Goal: Information Seeking & Learning: Learn about a topic

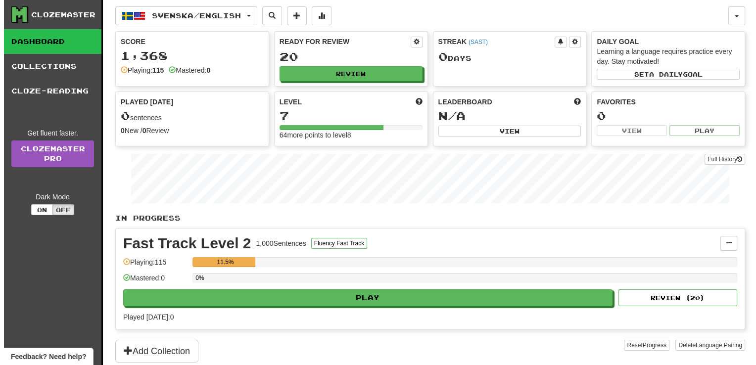
scroll to position [99, 0]
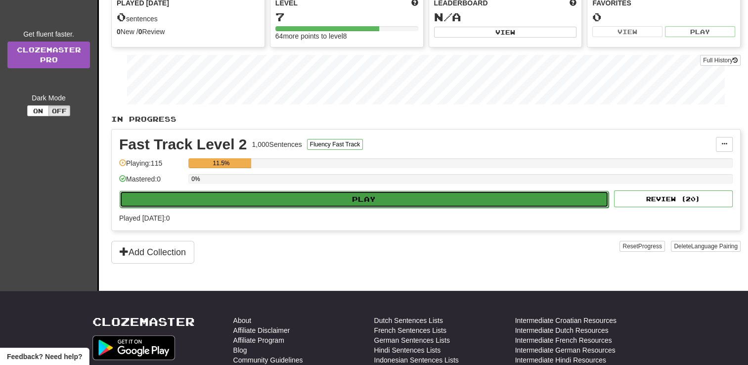
click at [506, 195] on button "Play" at bounding box center [364, 199] width 489 height 17
select select "**"
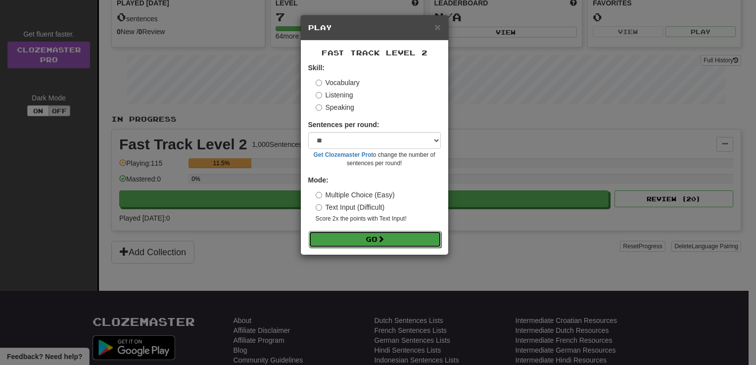
click at [393, 244] on button "Go" at bounding box center [375, 239] width 133 height 17
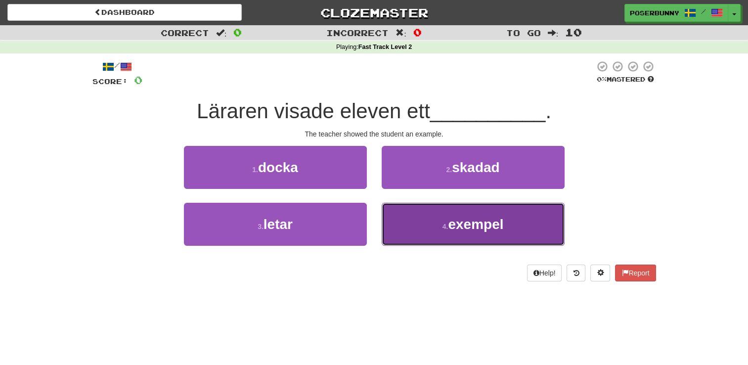
click at [461, 230] on span "exempel" at bounding box center [475, 224] width 55 height 15
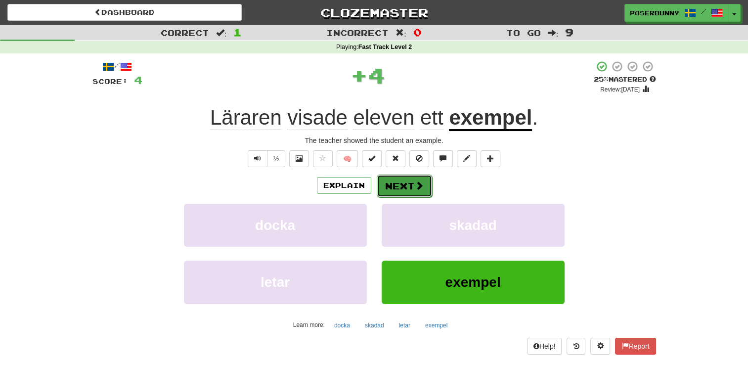
click at [408, 189] on button "Next" at bounding box center [404, 186] width 55 height 23
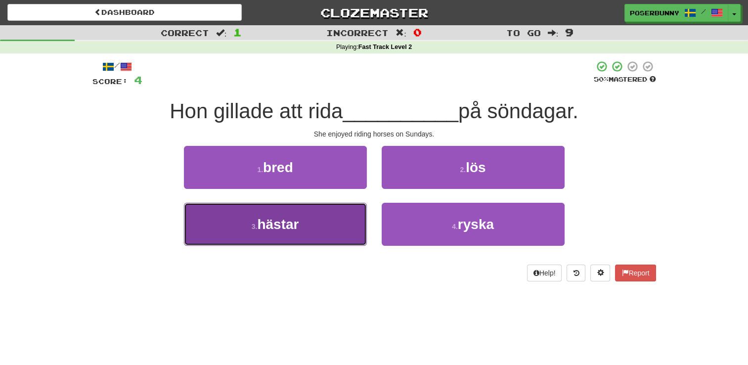
click at [338, 228] on button "3 . hästar" at bounding box center [275, 224] width 183 height 43
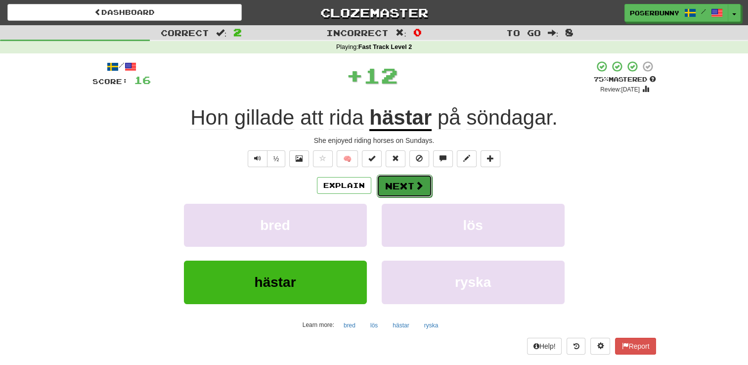
click at [411, 181] on button "Next" at bounding box center [404, 186] width 55 height 23
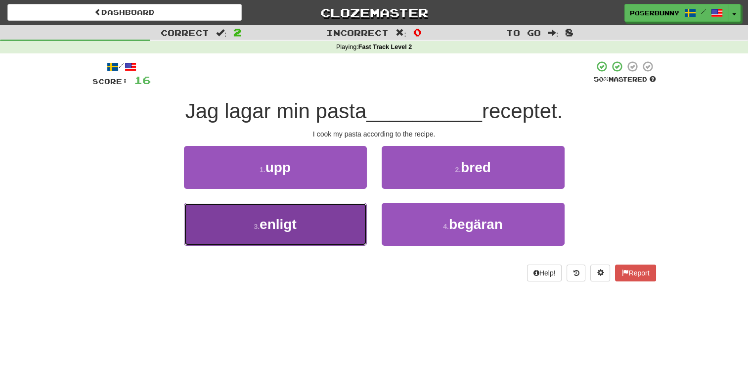
click at [357, 221] on button "3 . enligt" at bounding box center [275, 224] width 183 height 43
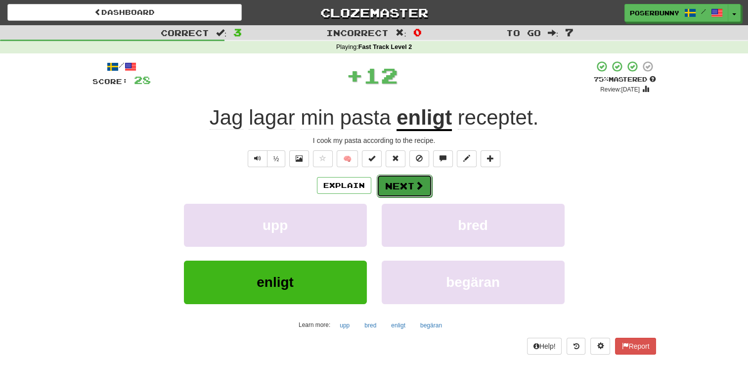
click at [428, 186] on button "Next" at bounding box center [404, 186] width 55 height 23
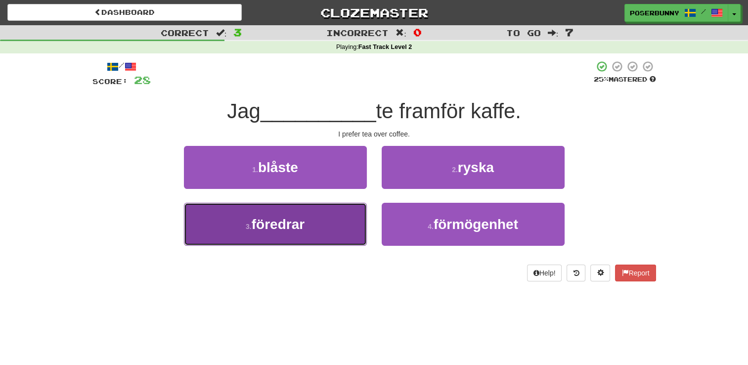
click at [358, 222] on button "3 . föredrar" at bounding box center [275, 224] width 183 height 43
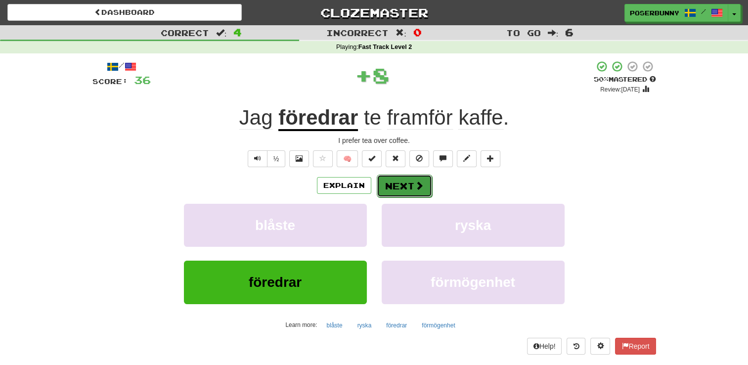
click at [409, 187] on button "Next" at bounding box center [404, 186] width 55 height 23
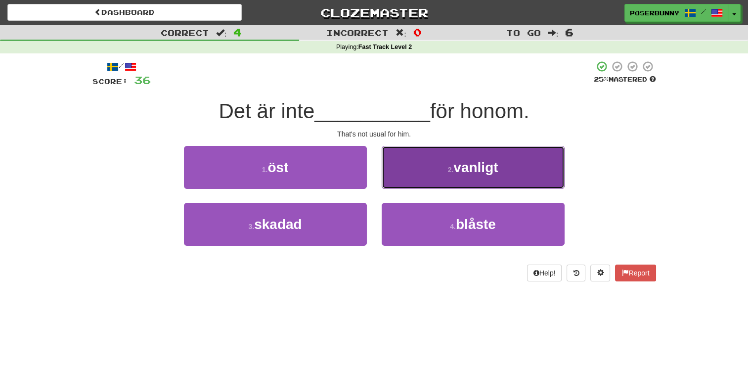
click at [477, 172] on span "vanligt" at bounding box center [476, 167] width 45 height 15
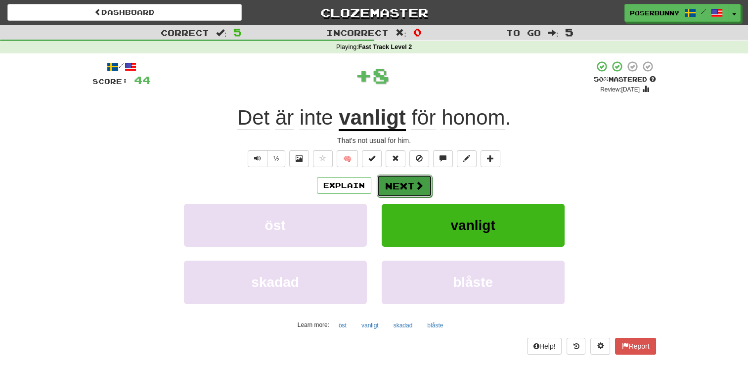
click at [412, 182] on button "Next" at bounding box center [404, 186] width 55 height 23
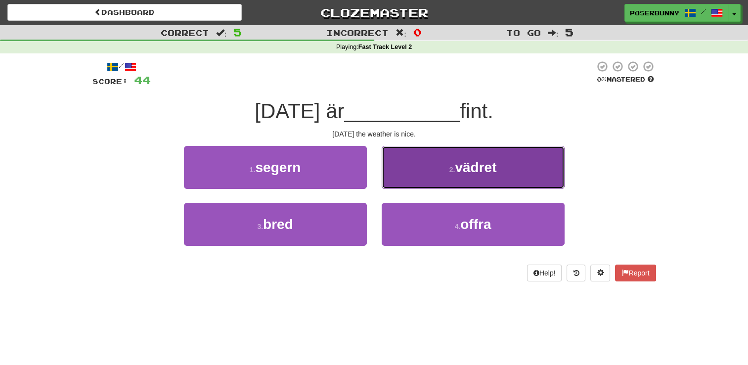
click at [455, 179] on button "2 . vädret" at bounding box center [473, 167] width 183 height 43
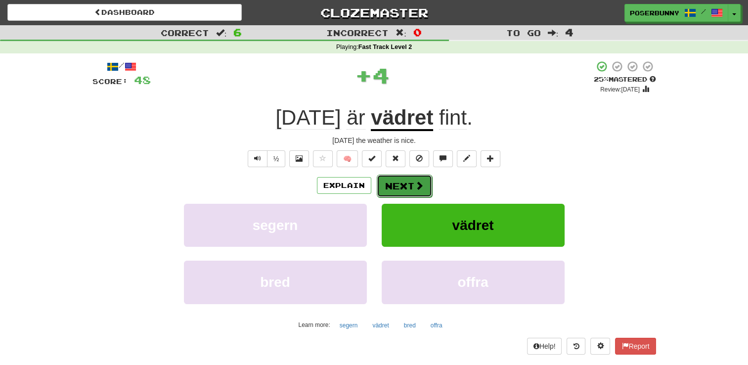
click at [403, 185] on button "Next" at bounding box center [404, 186] width 55 height 23
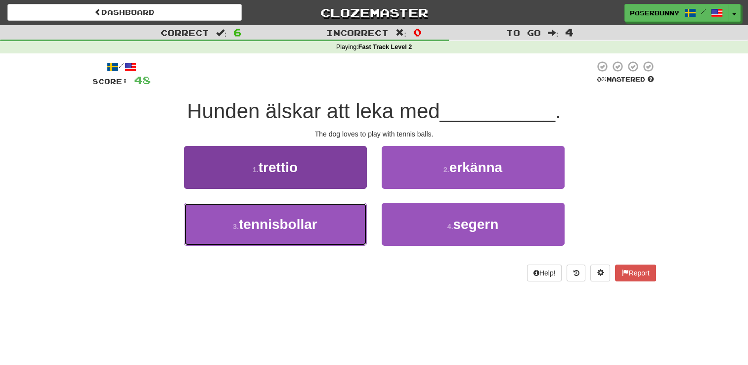
click at [346, 228] on button "3 . tennisbollar" at bounding box center [275, 224] width 183 height 43
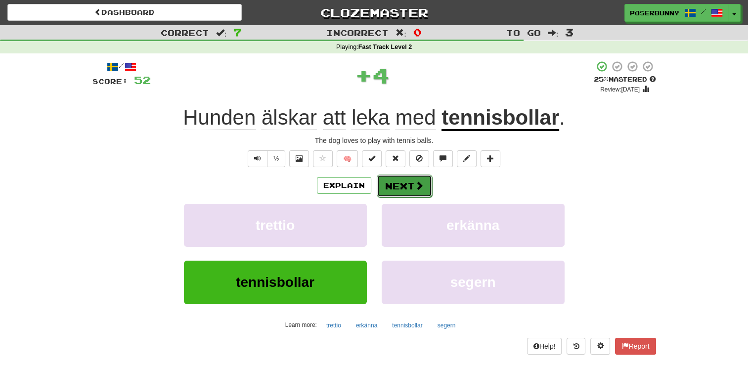
click at [405, 180] on button "Next" at bounding box center [404, 186] width 55 height 23
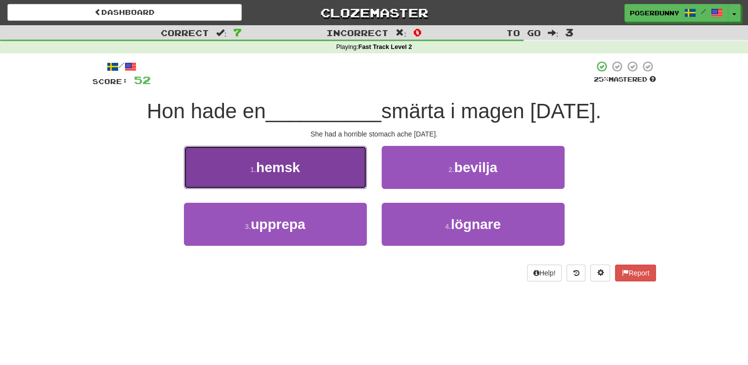
click at [347, 177] on button "1 . hemsk" at bounding box center [275, 167] width 183 height 43
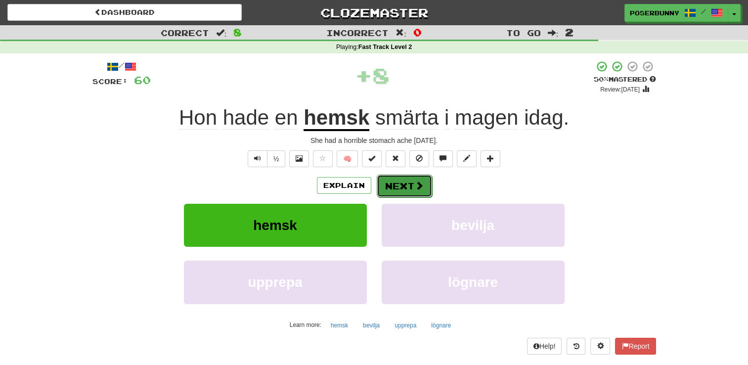
click at [408, 188] on button "Next" at bounding box center [404, 186] width 55 height 23
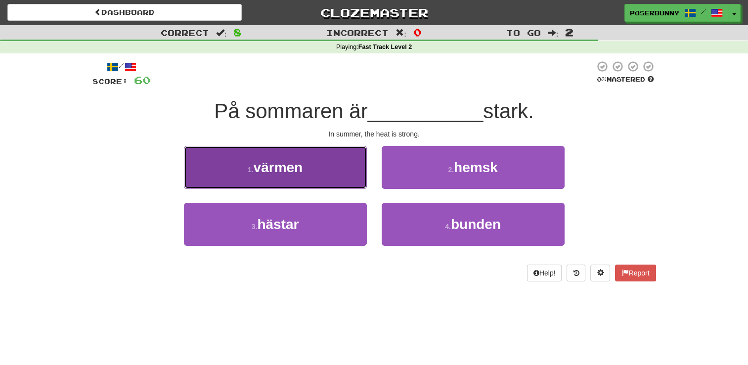
click at [320, 184] on button "1 . värmen" at bounding box center [275, 167] width 183 height 43
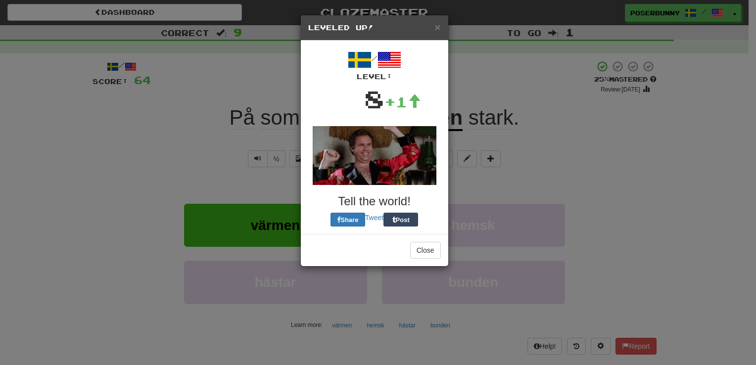
click at [423, 201] on h3 "Tell the world!" at bounding box center [374, 201] width 133 height 13
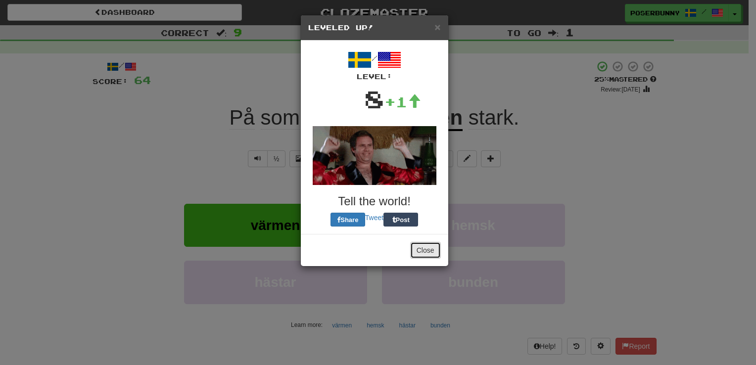
click at [422, 248] on button "Close" at bounding box center [425, 250] width 31 height 17
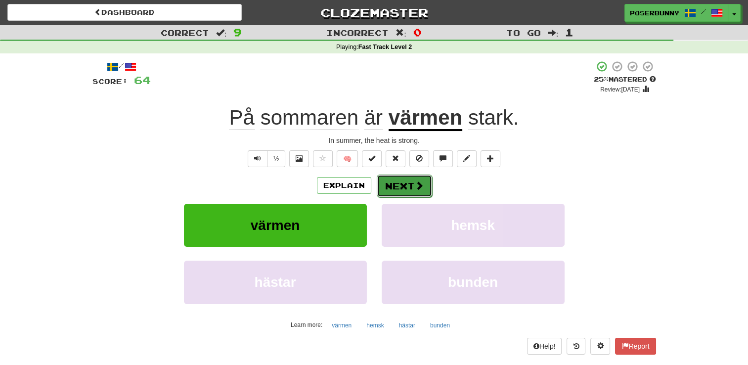
click at [416, 189] on span at bounding box center [419, 185] width 9 height 9
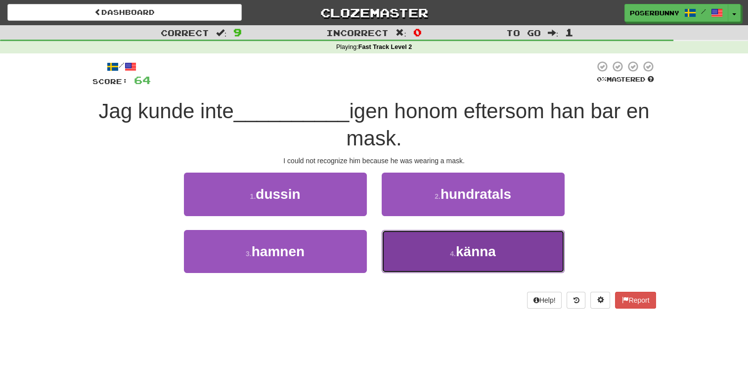
click at [446, 248] on button "4 . känna" at bounding box center [473, 251] width 183 height 43
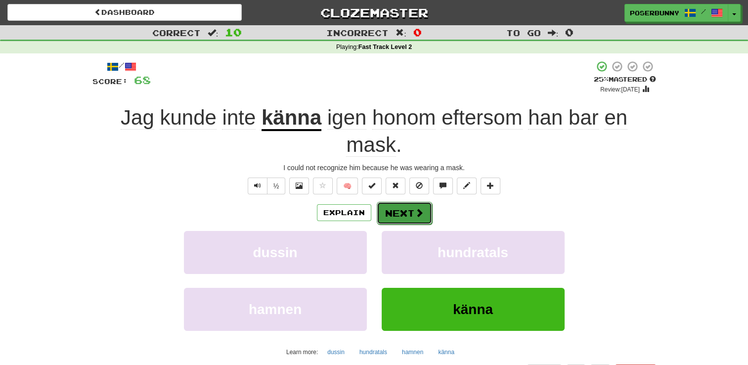
click at [409, 213] on button "Next" at bounding box center [404, 213] width 55 height 23
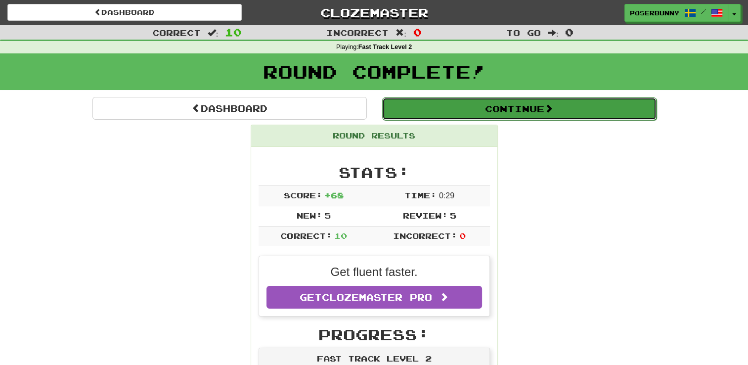
click at [519, 112] on button "Continue" at bounding box center [519, 108] width 274 height 23
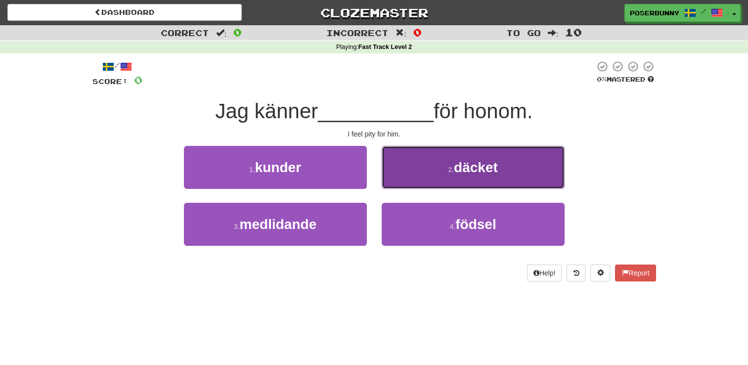
click at [463, 177] on button "2 . däcket" at bounding box center [473, 167] width 183 height 43
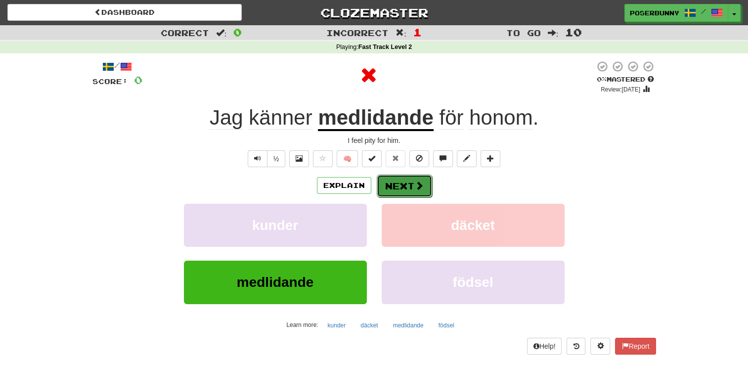
click at [412, 185] on button "Next" at bounding box center [404, 186] width 55 height 23
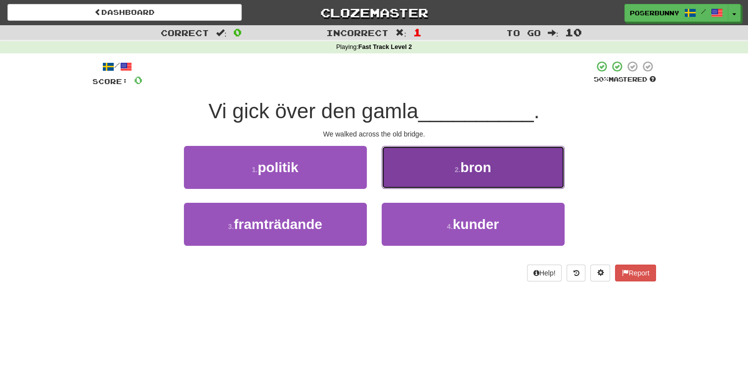
click at [450, 179] on button "2 . bron" at bounding box center [473, 167] width 183 height 43
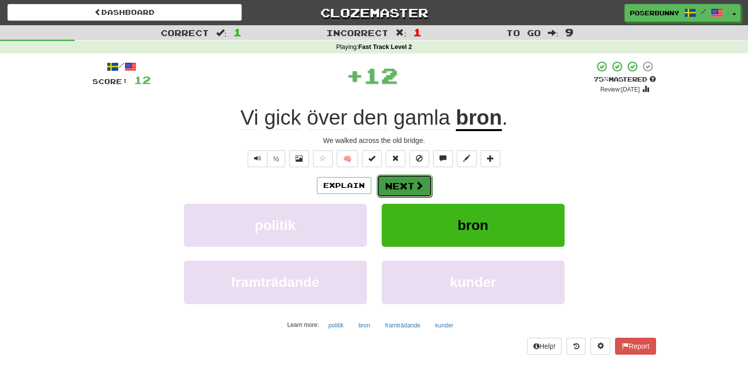
click at [404, 183] on button "Next" at bounding box center [404, 186] width 55 height 23
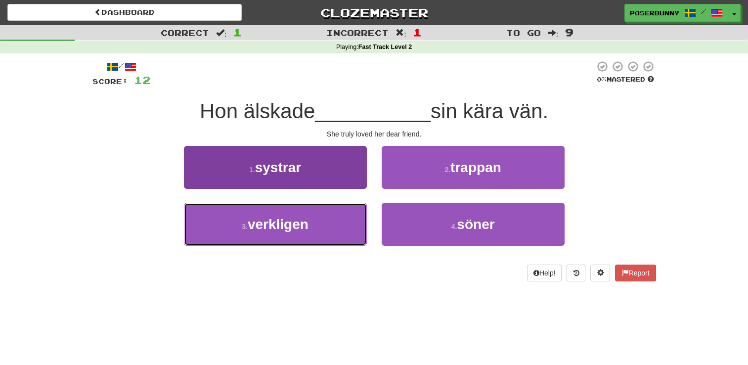
click at [345, 224] on button "3 . verkligen" at bounding box center [275, 224] width 183 height 43
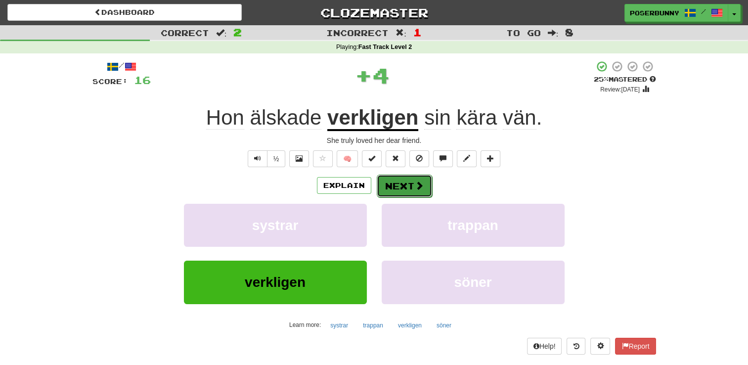
click at [415, 190] on span at bounding box center [419, 185] width 9 height 9
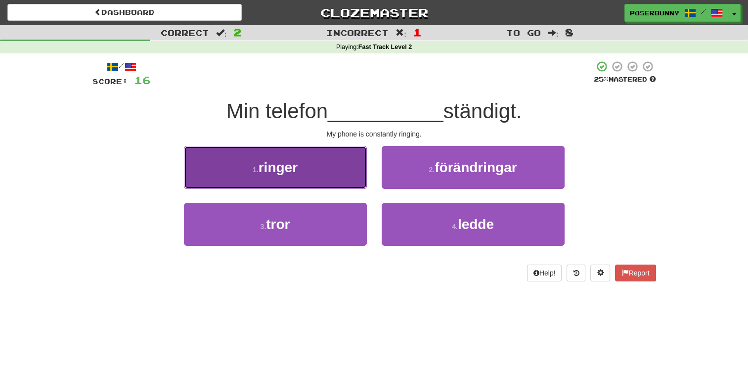
click at [360, 180] on button "1 . ringer" at bounding box center [275, 167] width 183 height 43
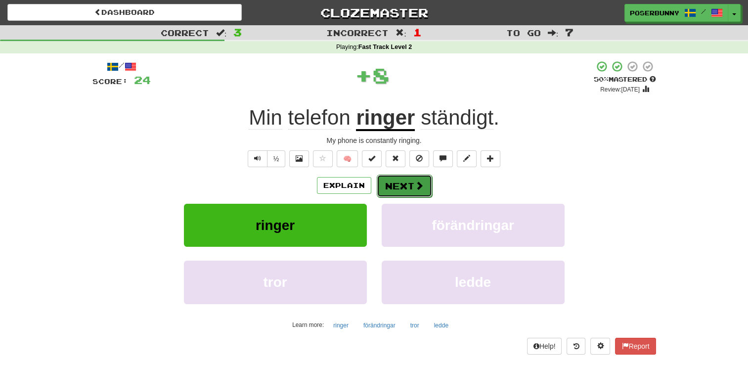
click at [419, 185] on span at bounding box center [419, 185] width 9 height 9
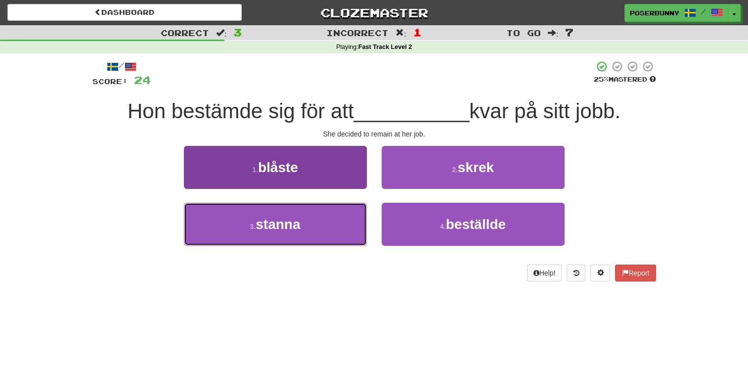
click at [345, 219] on button "3 . stanna" at bounding box center [275, 224] width 183 height 43
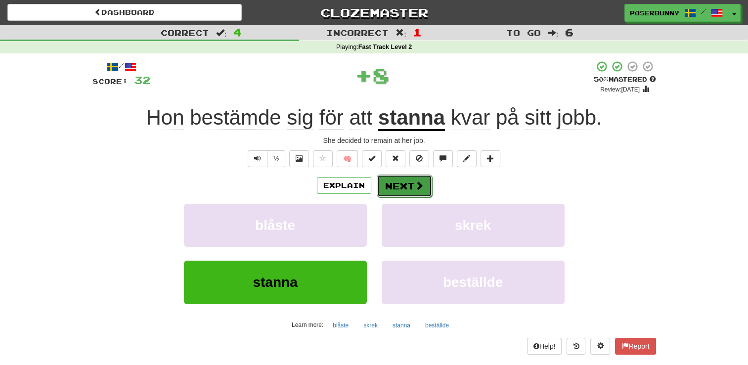
click at [408, 188] on button "Next" at bounding box center [404, 186] width 55 height 23
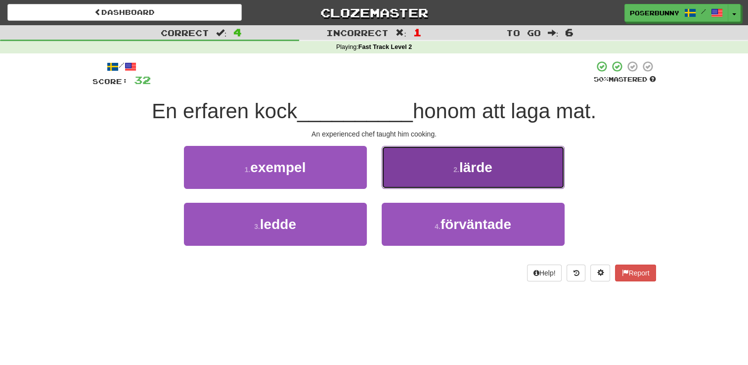
click at [432, 173] on button "2 . lärde" at bounding box center [473, 167] width 183 height 43
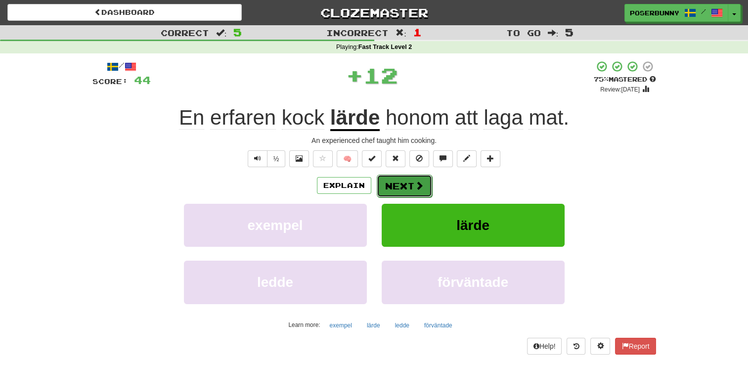
click at [417, 181] on span at bounding box center [419, 185] width 9 height 9
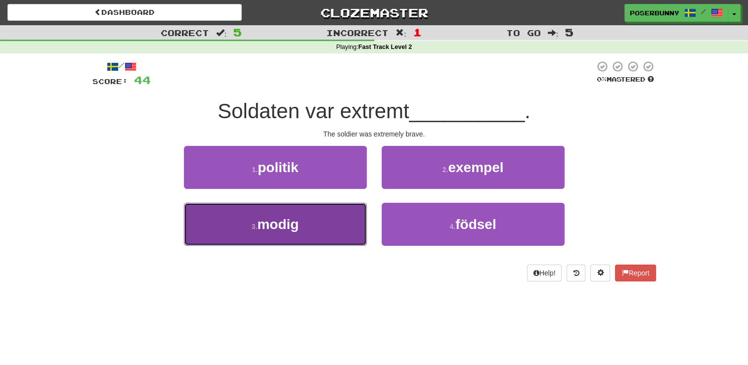
click at [333, 236] on button "3 . modig" at bounding box center [275, 224] width 183 height 43
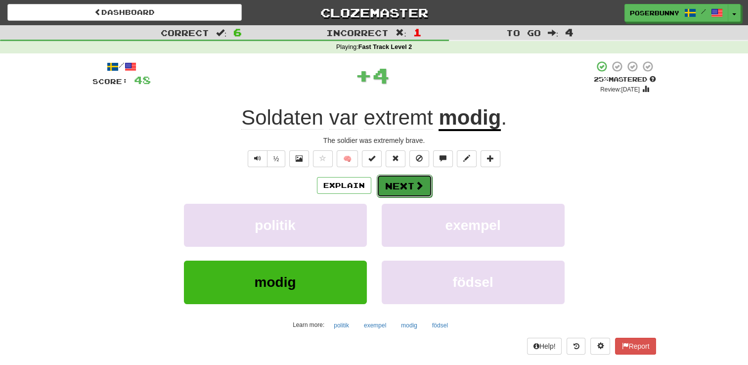
click at [412, 187] on button "Next" at bounding box center [404, 186] width 55 height 23
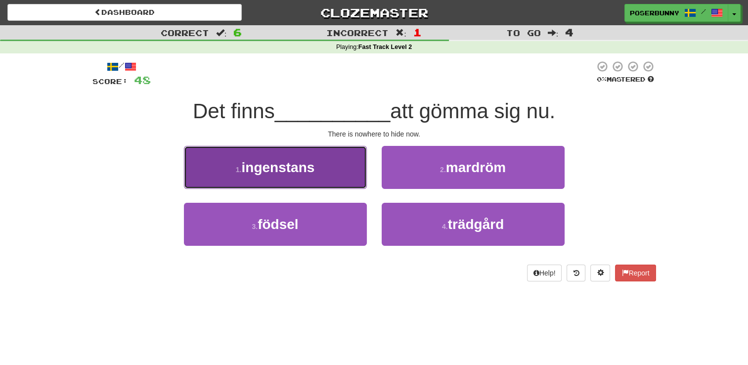
click at [332, 179] on button "1 . ingenstans" at bounding box center [275, 167] width 183 height 43
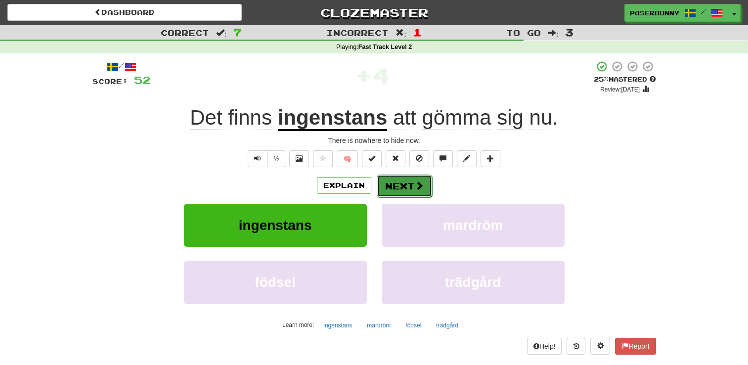
click at [412, 192] on button "Next" at bounding box center [404, 186] width 55 height 23
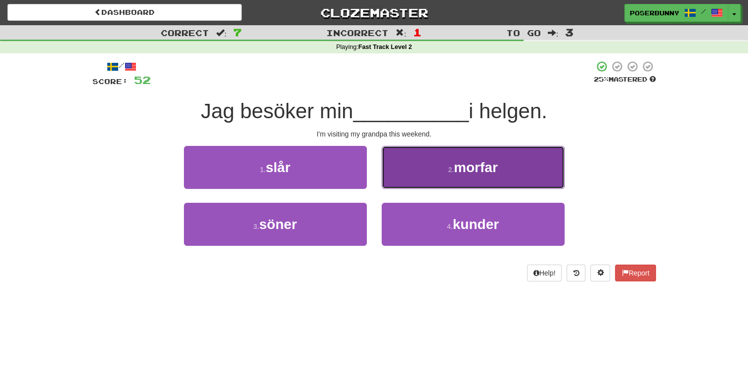
click at [412, 187] on button "2 . morfar" at bounding box center [473, 167] width 183 height 43
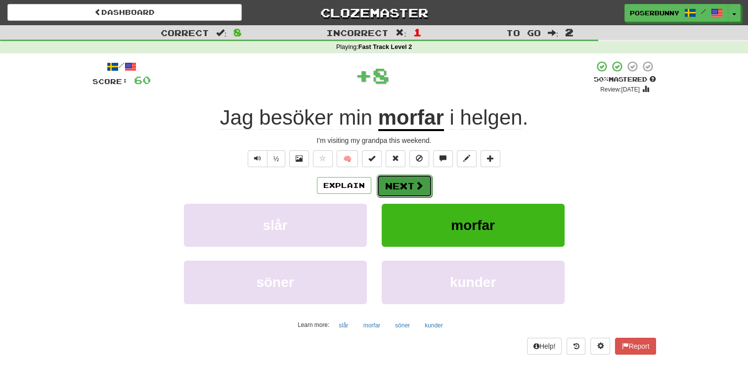
click at [410, 183] on button "Next" at bounding box center [404, 186] width 55 height 23
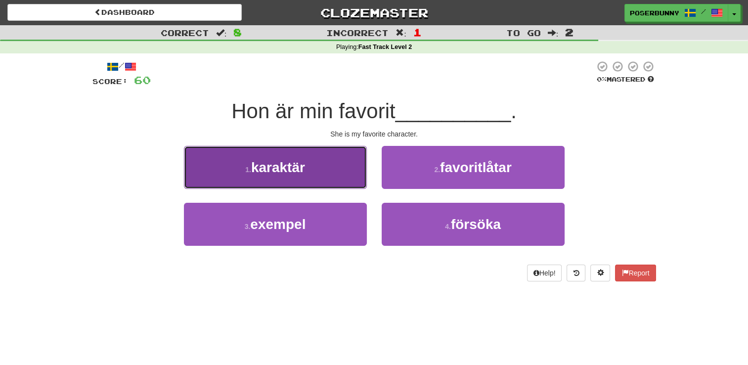
click at [333, 186] on button "1 . karaktär" at bounding box center [275, 167] width 183 height 43
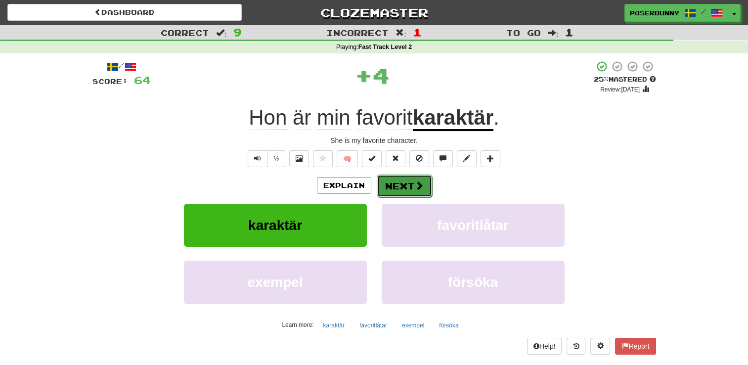
click at [412, 186] on button "Next" at bounding box center [404, 186] width 55 height 23
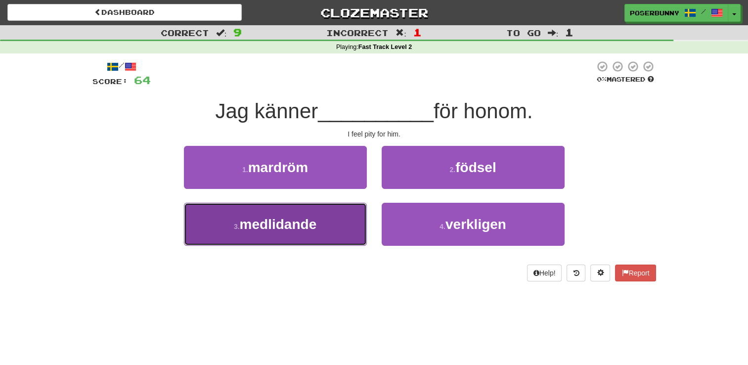
click at [342, 221] on button "3 . medlidande" at bounding box center [275, 224] width 183 height 43
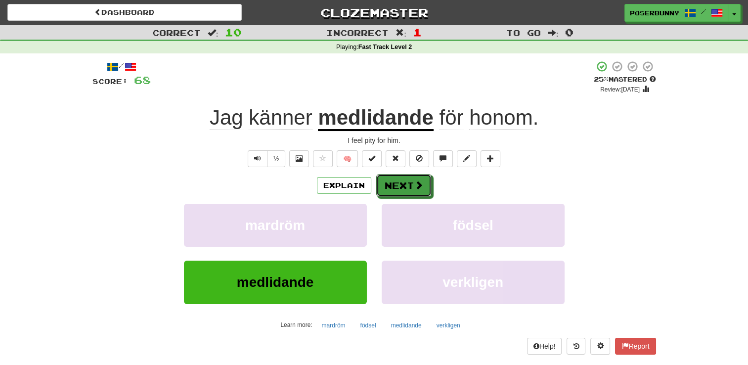
click at [404, 190] on button "Next" at bounding box center [403, 185] width 55 height 23
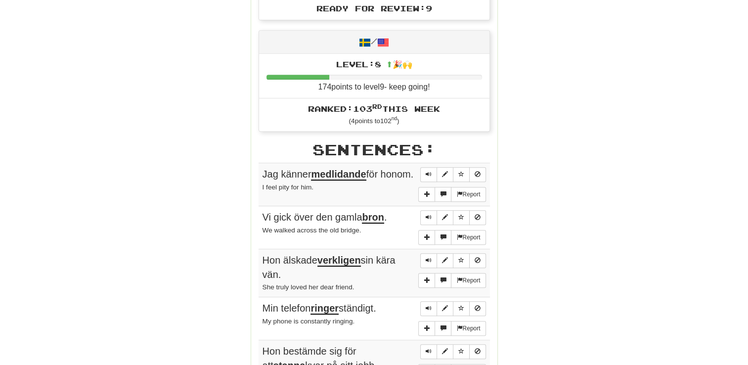
scroll to position [445, 0]
